Goal: Find contact information

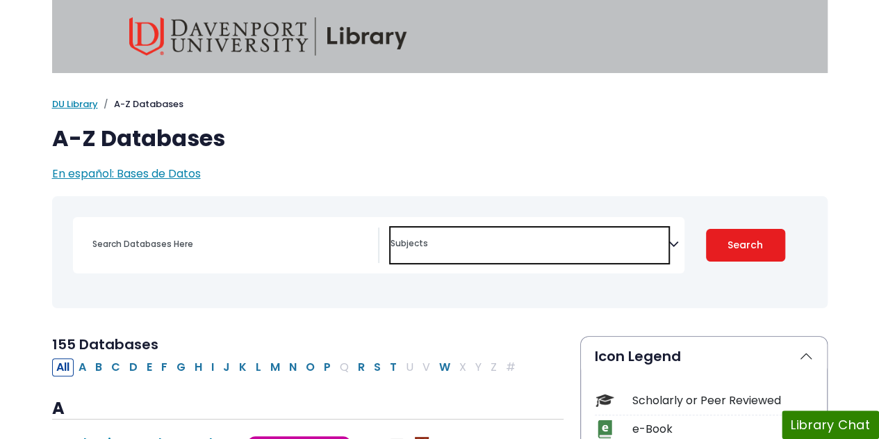
click at [530, 233] on span "Search filters" at bounding box center [530, 244] width 278 height 35
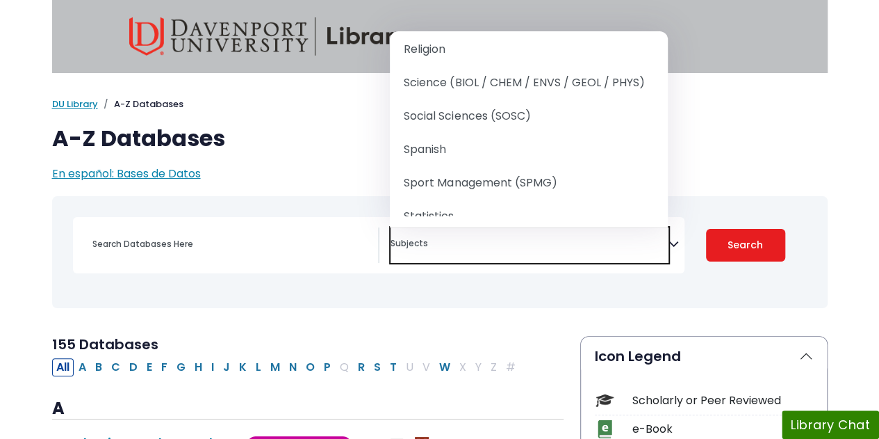
scroll to position [1861, 0]
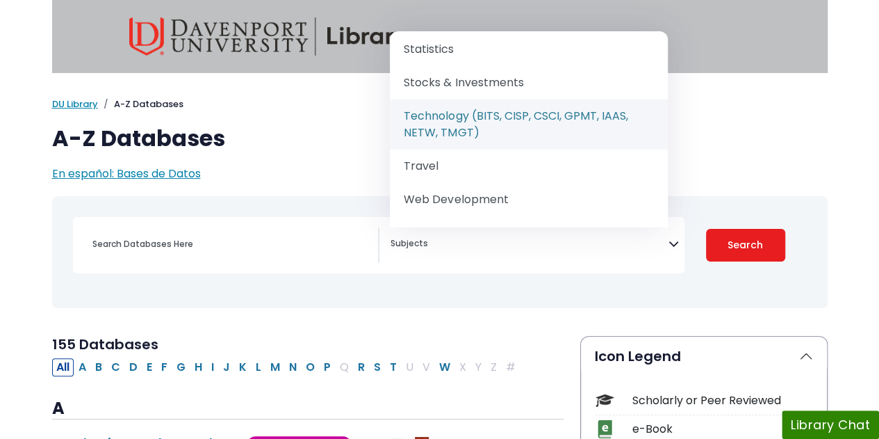
select select "219090"
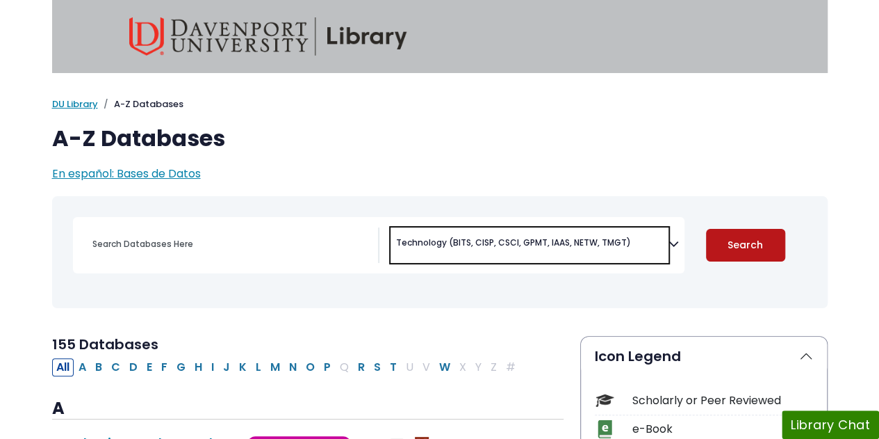
click at [747, 250] on button "Search" at bounding box center [745, 245] width 79 height 33
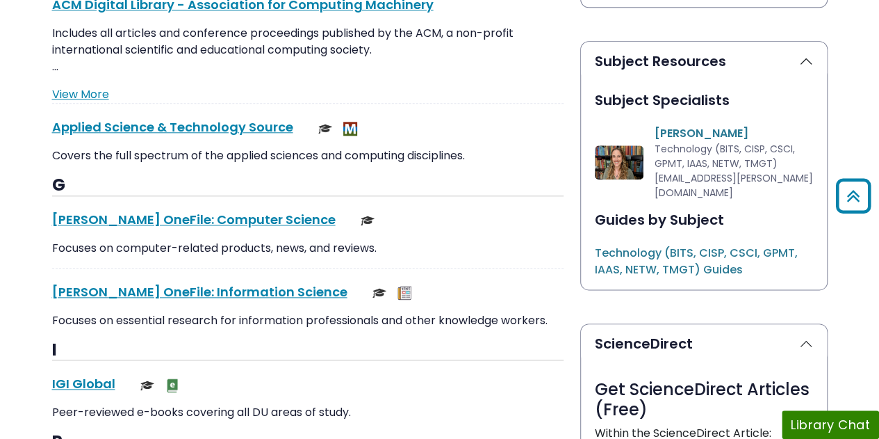
scroll to position [626, 0]
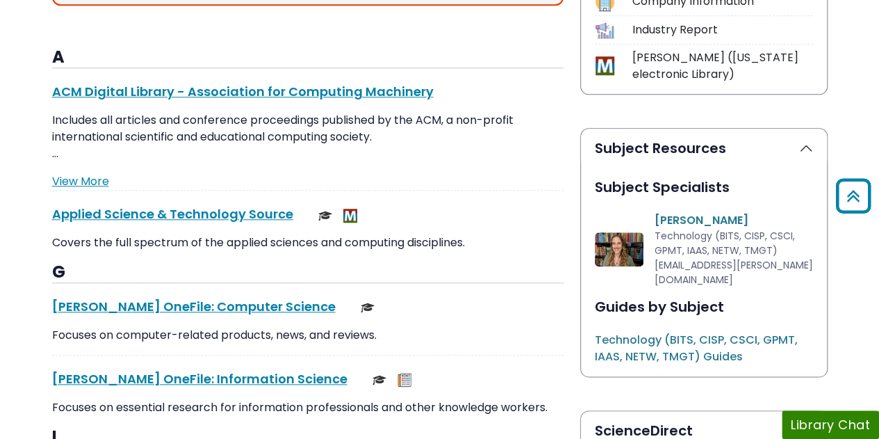
click at [690, 215] on link "[PERSON_NAME]" at bounding box center [702, 220] width 94 height 16
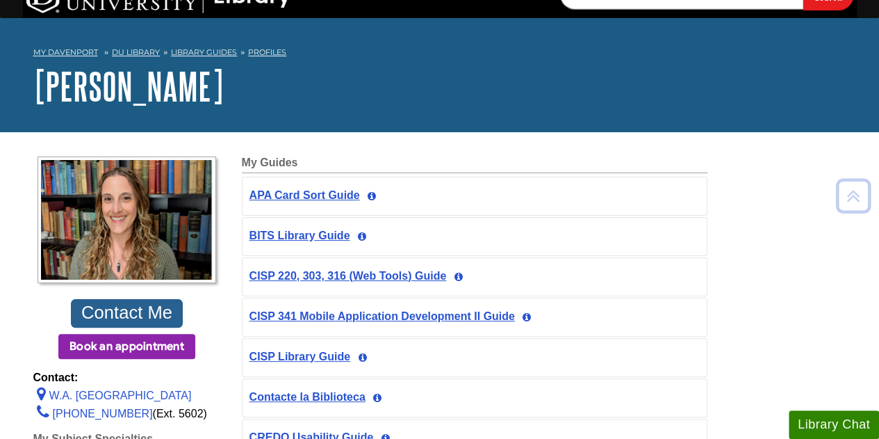
scroll to position [17, 0]
